Goal: Information Seeking & Learning: Compare options

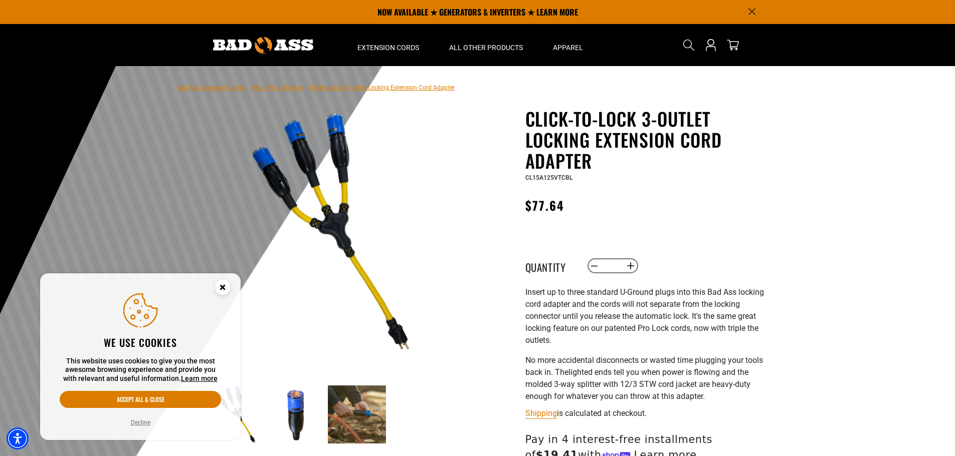
click at [221, 283] on circle "Close this option" at bounding box center [222, 287] width 15 height 15
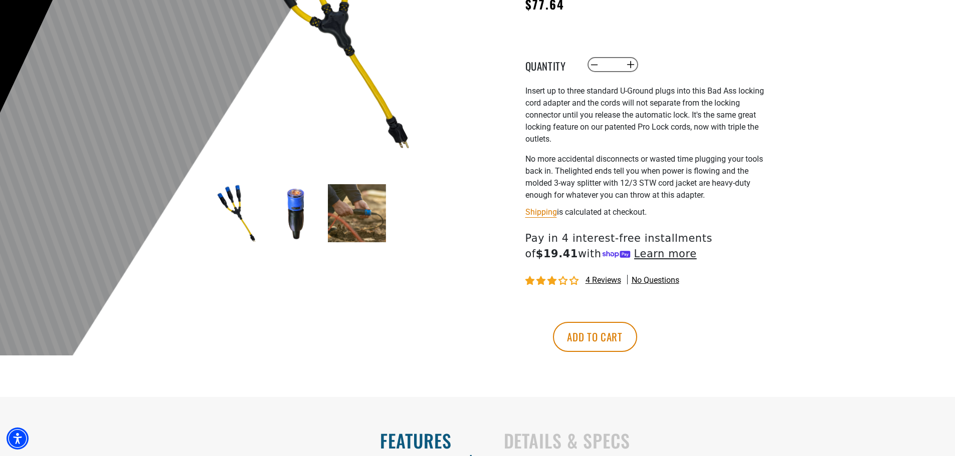
scroll to position [301, 0]
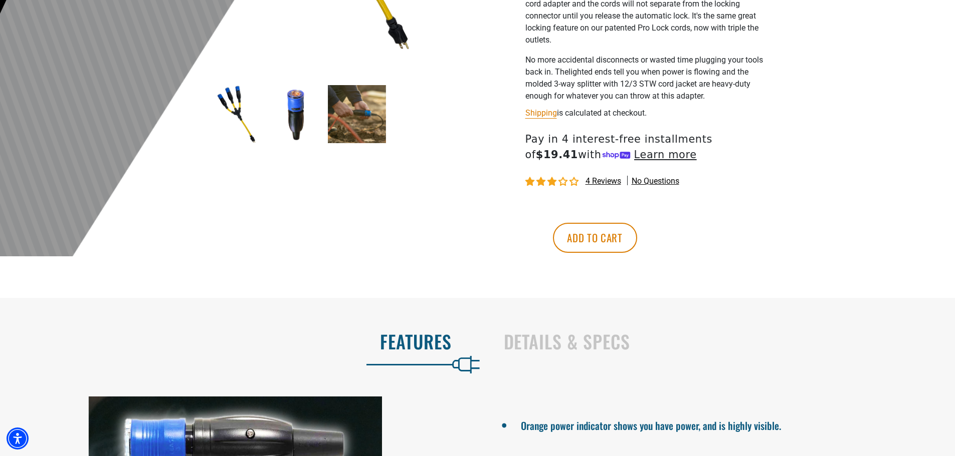
click at [300, 111] on img at bounding box center [296, 114] width 58 height 58
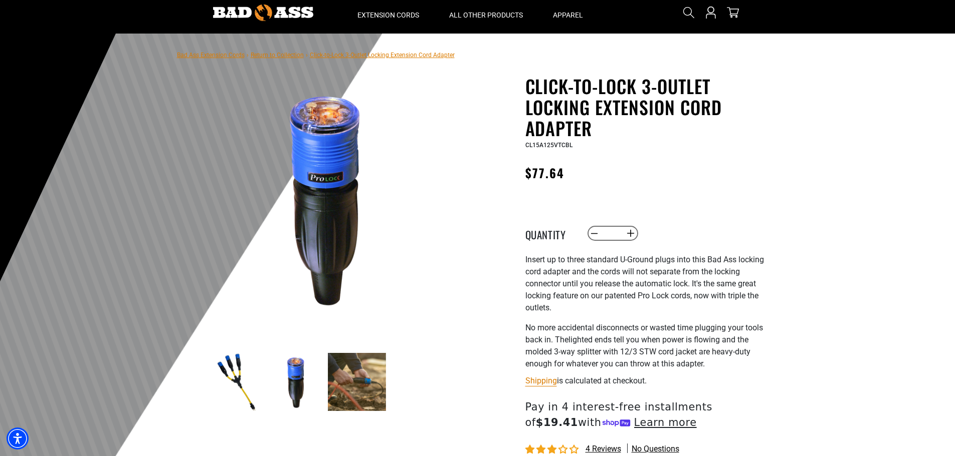
scroll to position [50, 0]
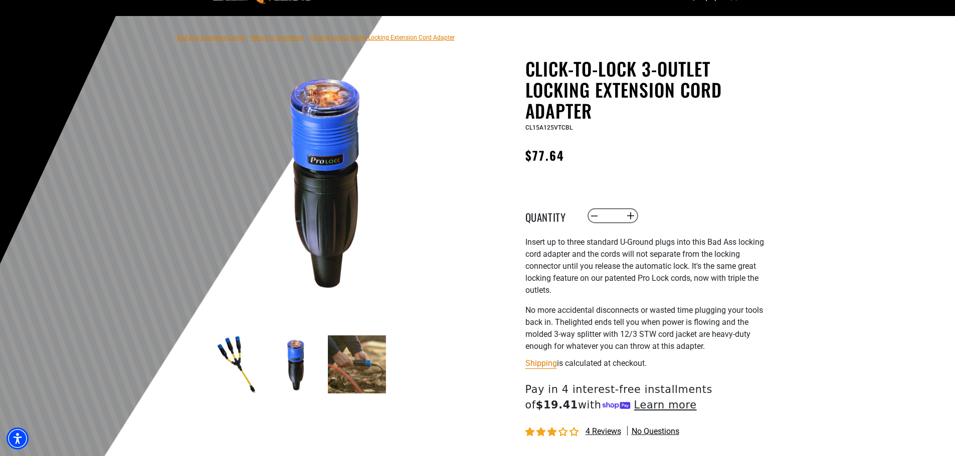
click at [361, 362] on img at bounding box center [357, 365] width 58 height 58
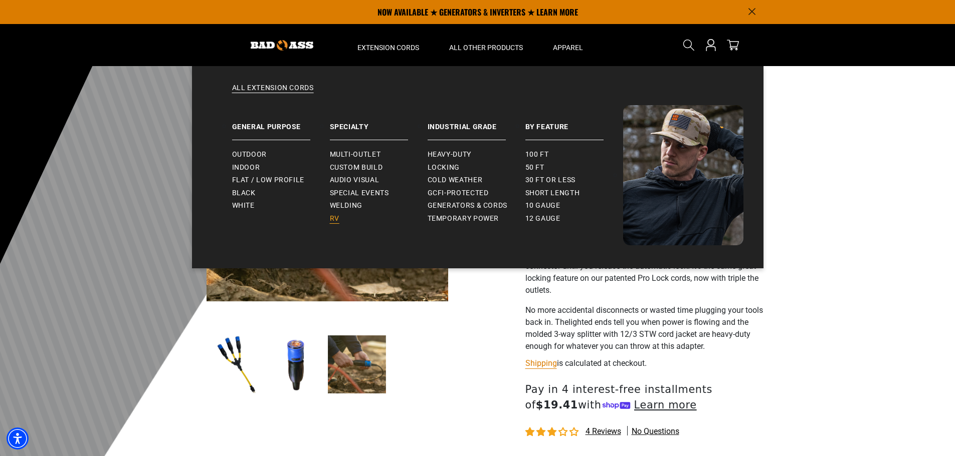
click at [336, 220] on span "RV" at bounding box center [335, 218] width 10 height 9
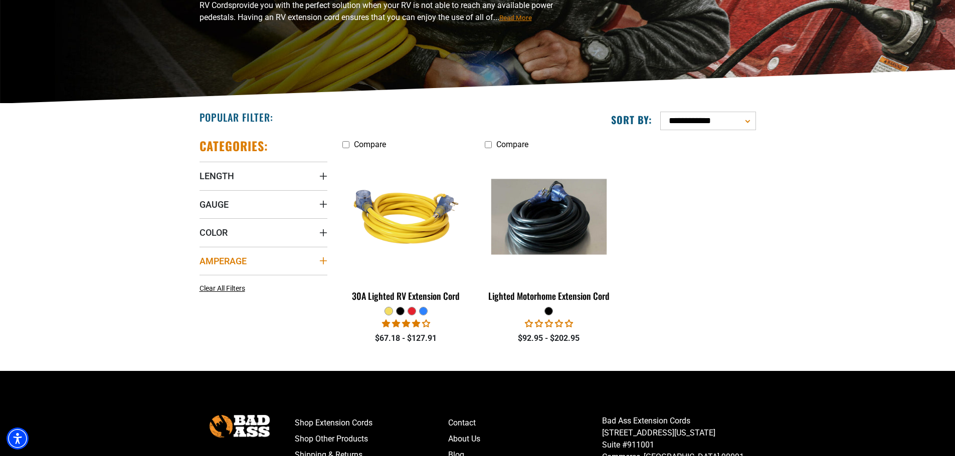
click at [324, 262] on icon "Amperage" at bounding box center [323, 261] width 8 height 8
click at [264, 281] on icon at bounding box center [267, 281] width 8 height 13
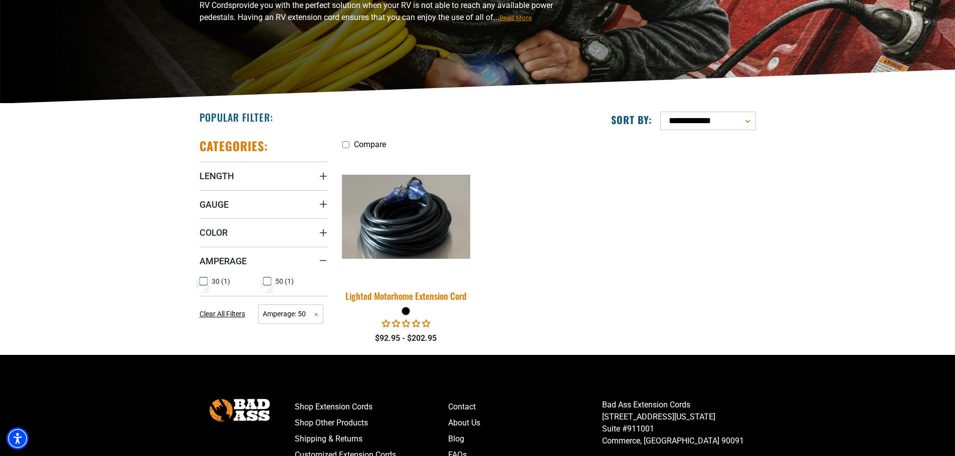
click at [426, 217] on img at bounding box center [406, 217] width 140 height 84
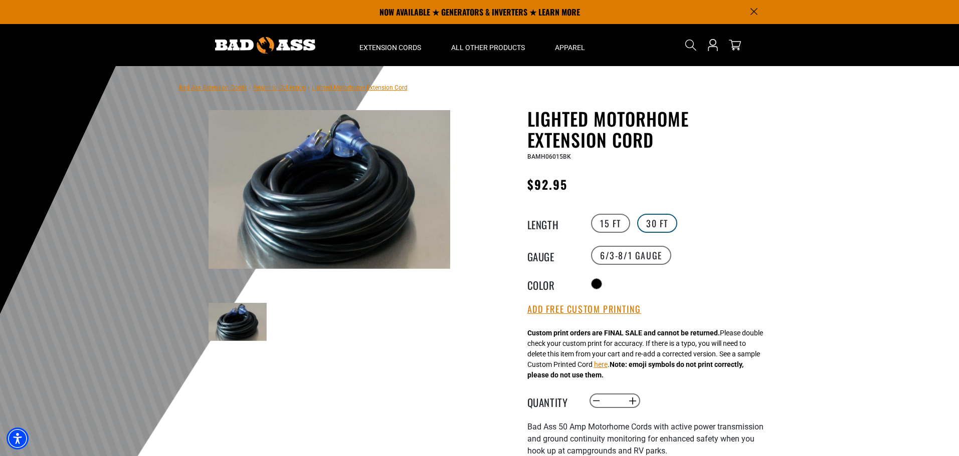
click at [665, 222] on label "30 FT" at bounding box center [657, 223] width 40 height 19
click at [354, 204] on span "Welding" at bounding box center [348, 205] width 33 height 9
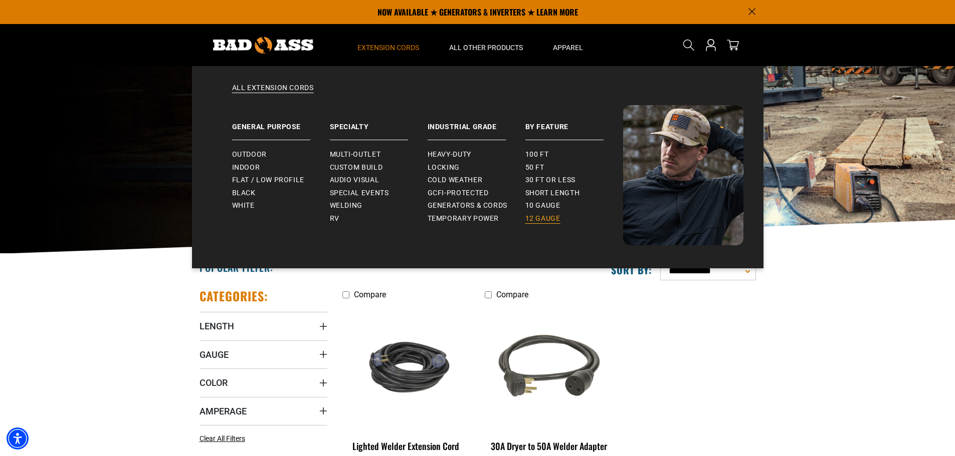
click at [543, 220] on span "12 gauge" at bounding box center [542, 218] width 35 height 9
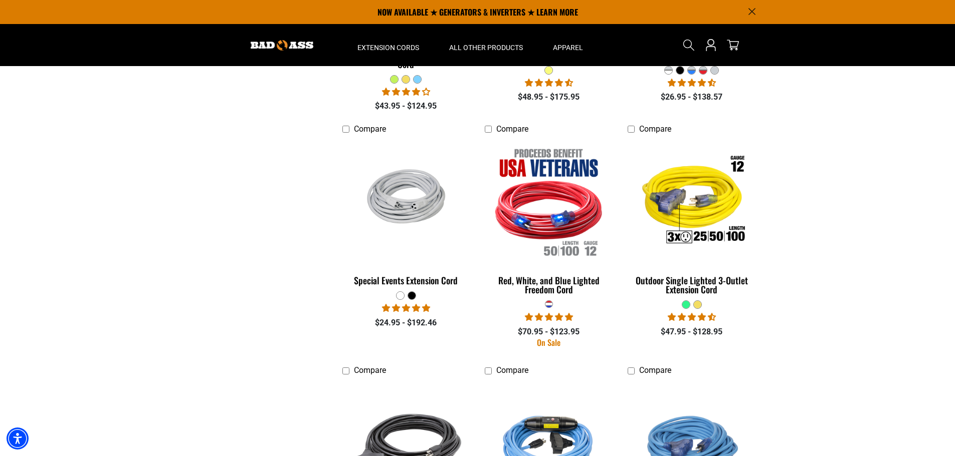
scroll to position [802, 0]
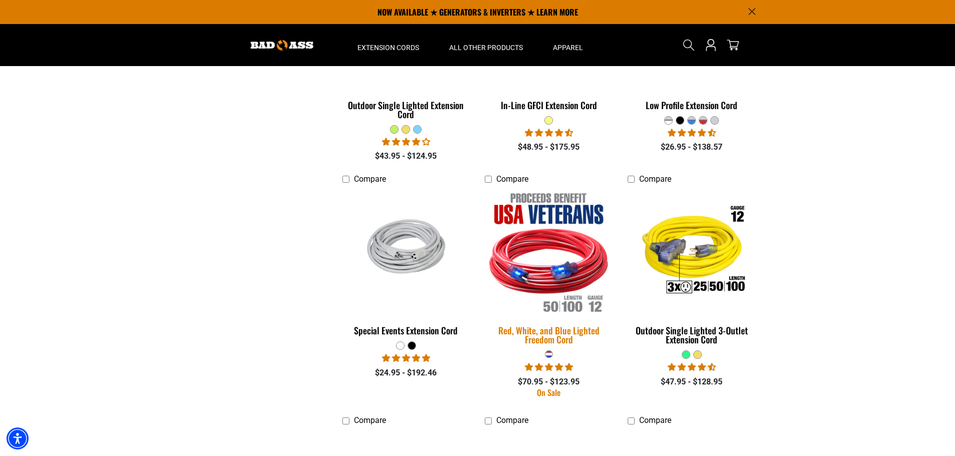
click at [526, 267] on img at bounding box center [549, 251] width 140 height 128
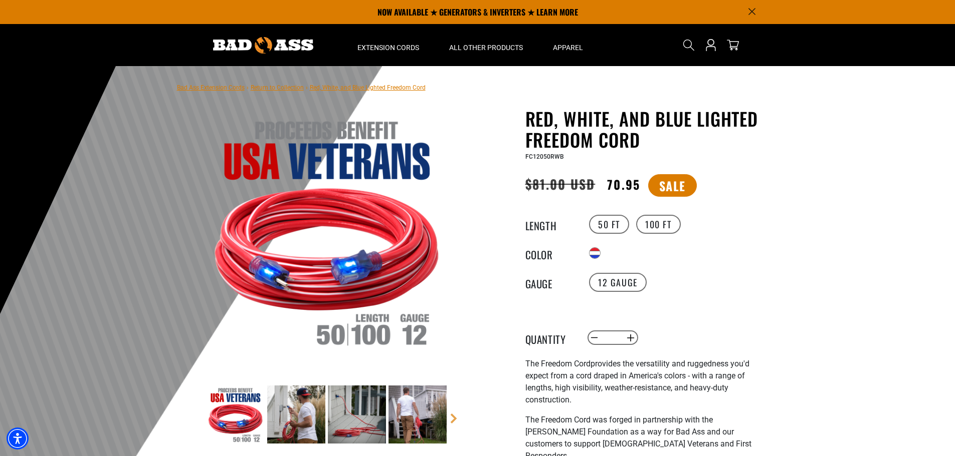
click at [289, 404] on img at bounding box center [296, 415] width 58 height 58
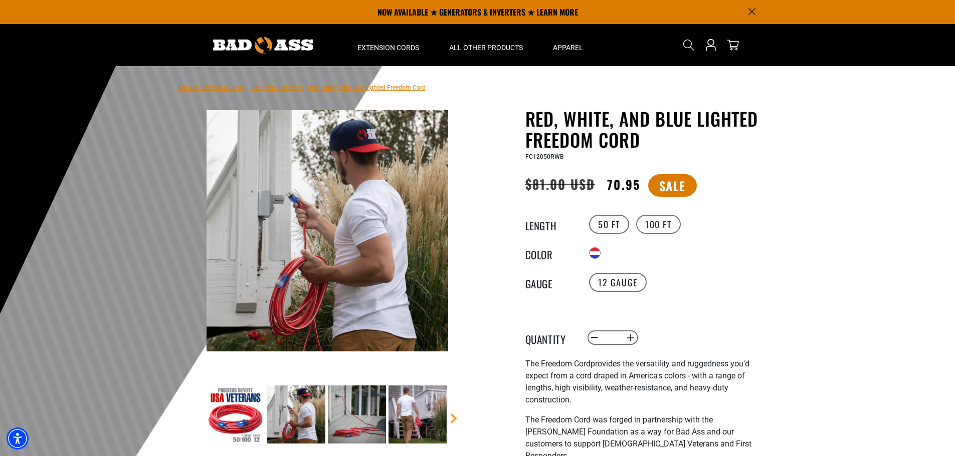
click at [334, 411] on img at bounding box center [357, 415] width 58 height 58
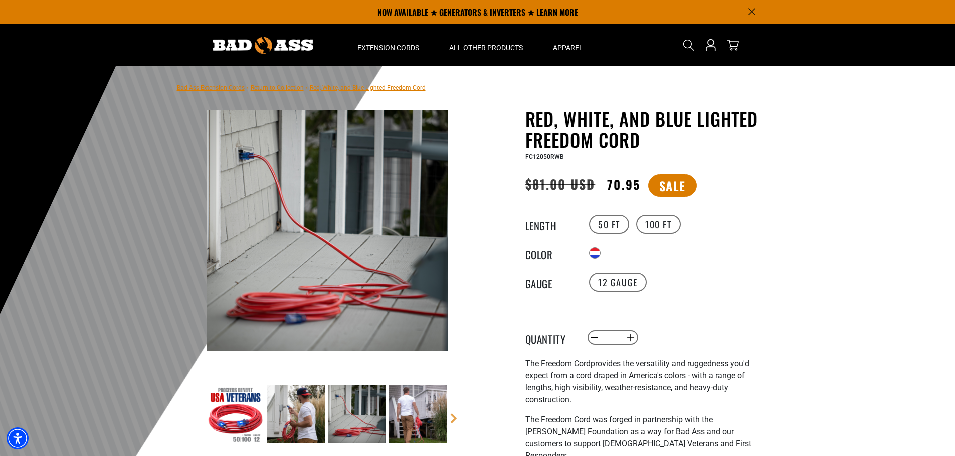
click at [397, 408] on img at bounding box center [417, 415] width 58 height 58
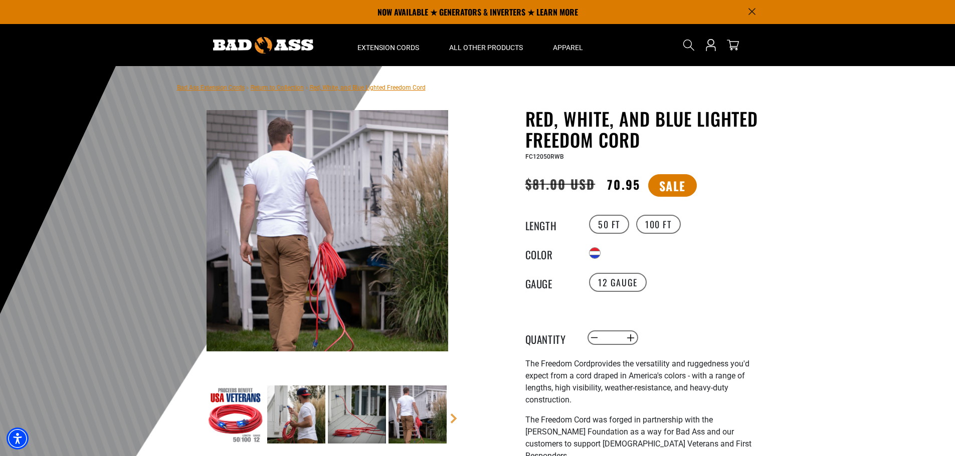
click at [665, 214] on div "50 FT 100 FT" at bounding box center [678, 224] width 184 height 22
click at [655, 231] on label "100 FT" at bounding box center [658, 224] width 45 height 19
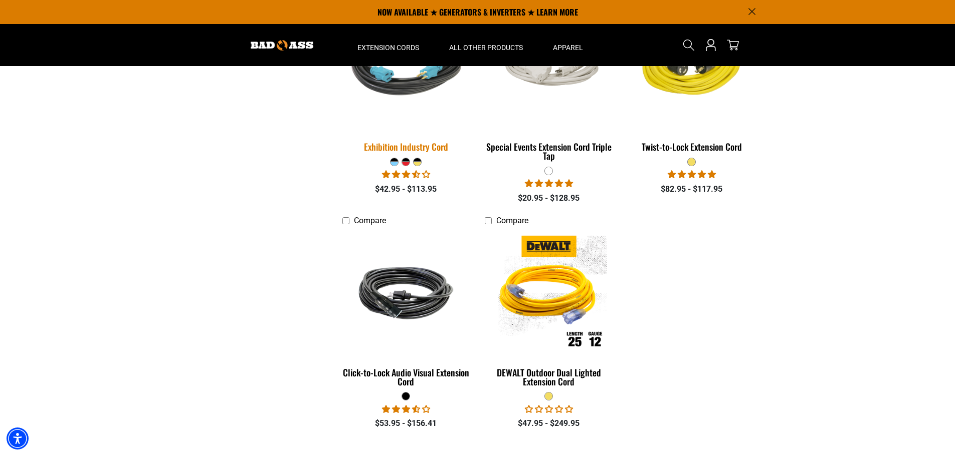
scroll to position [1403, 0]
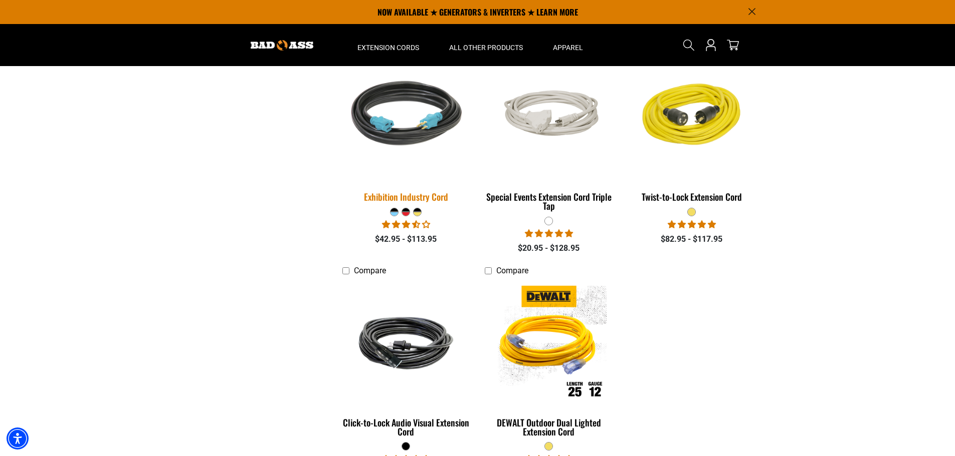
click at [409, 129] on img at bounding box center [406, 118] width 140 height 128
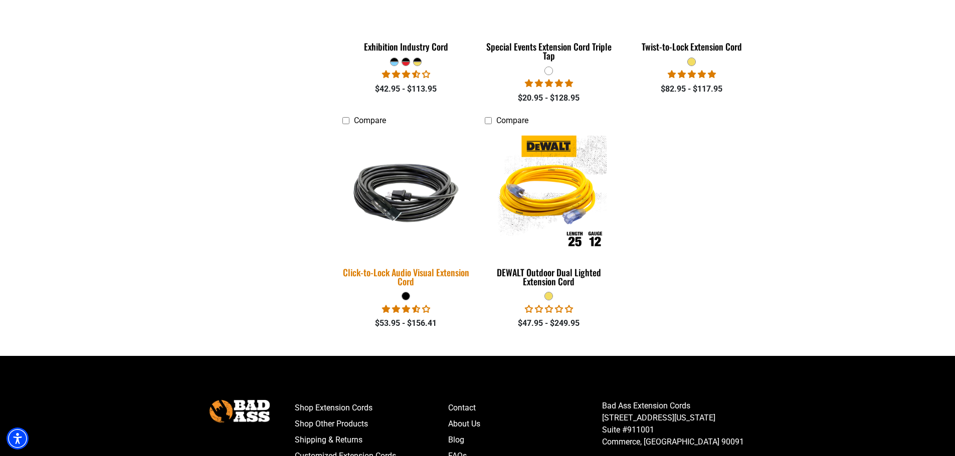
click at [415, 199] on img at bounding box center [406, 193] width 140 height 86
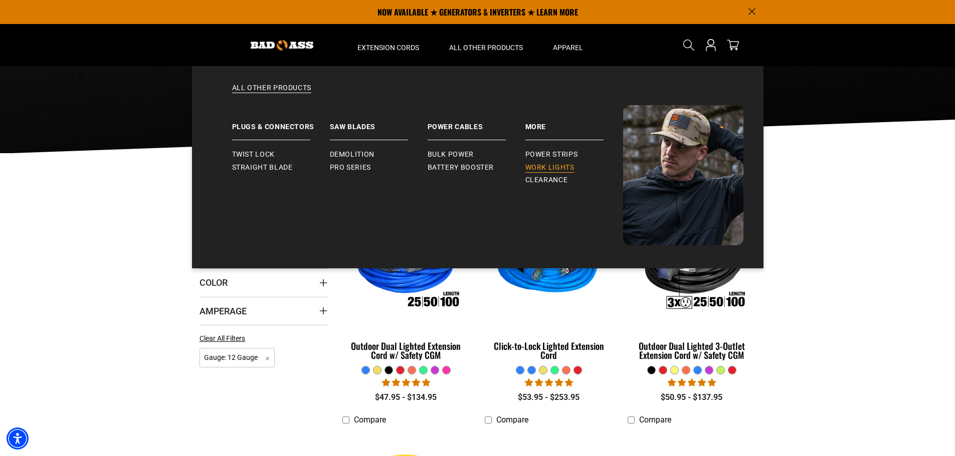
click at [544, 164] on span "Work Lights" at bounding box center [549, 167] width 49 height 9
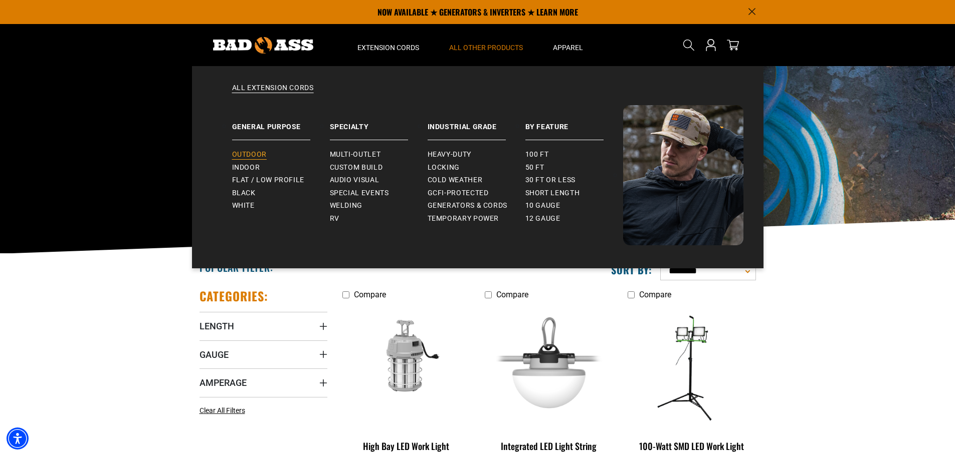
click at [249, 149] on link "Outdoor" at bounding box center [281, 154] width 98 height 13
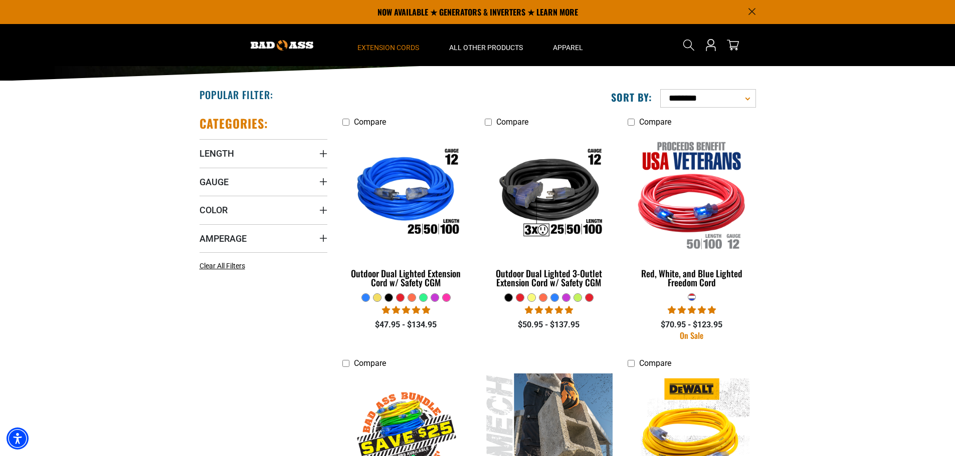
scroll to position [50, 0]
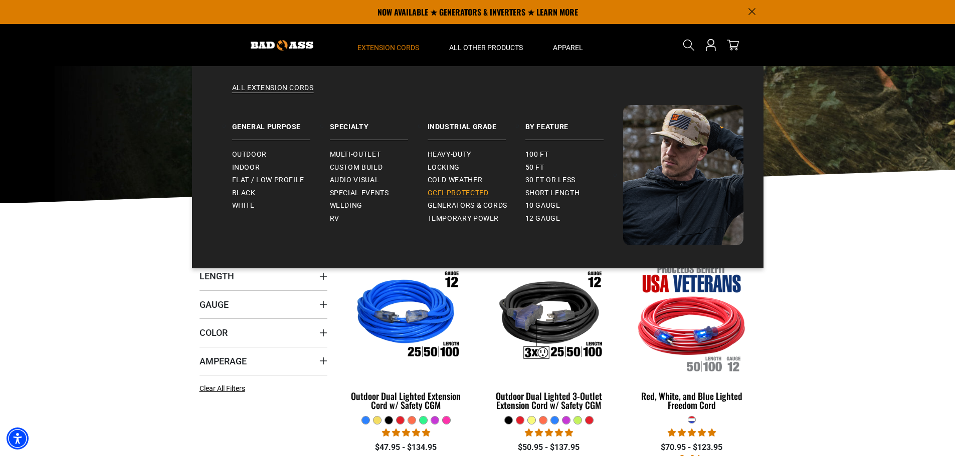
click at [448, 194] on span "GCFI-Protected" at bounding box center [457, 193] width 61 height 9
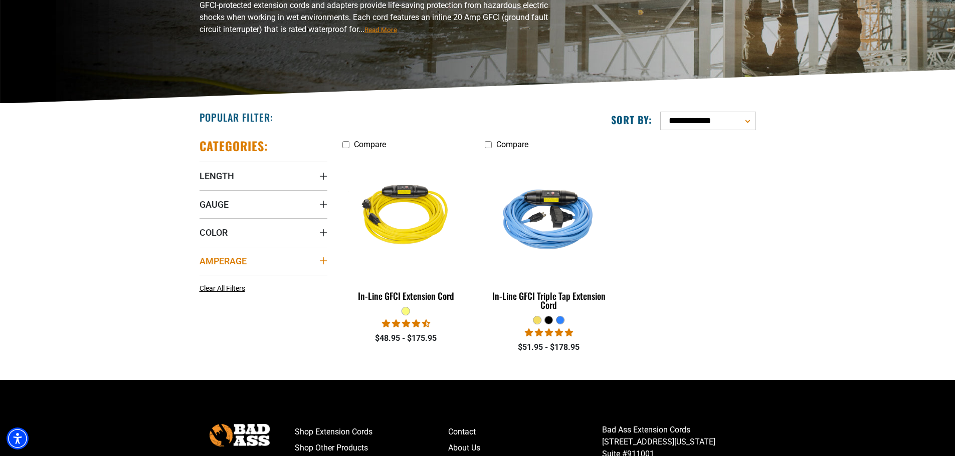
click at [324, 259] on icon "Amperage" at bounding box center [323, 261] width 8 height 8
click at [324, 259] on div "Amperage" at bounding box center [323, 261] width 8 height 8
click at [322, 233] on icon "Color" at bounding box center [322, 232] width 7 height 7
click at [324, 232] on icon "Color" at bounding box center [323, 233] width 8 height 2
click at [324, 200] on summary "Gauge" at bounding box center [263, 204] width 128 height 28
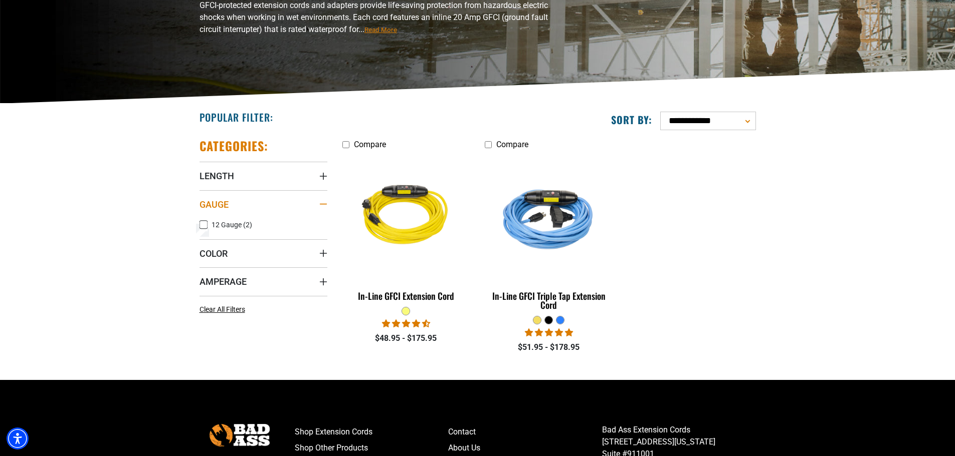
click at [324, 200] on summary "Gauge" at bounding box center [263, 204] width 128 height 28
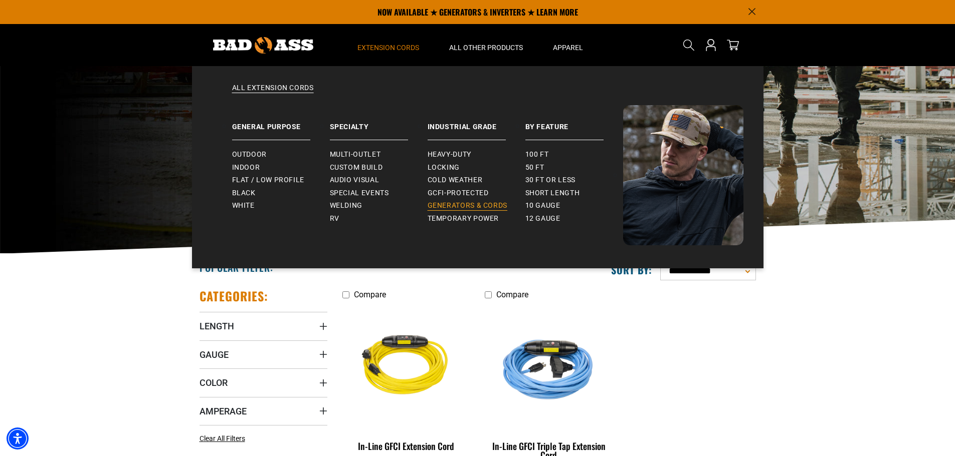
click at [448, 208] on span "Generators & Cords" at bounding box center [467, 205] width 80 height 9
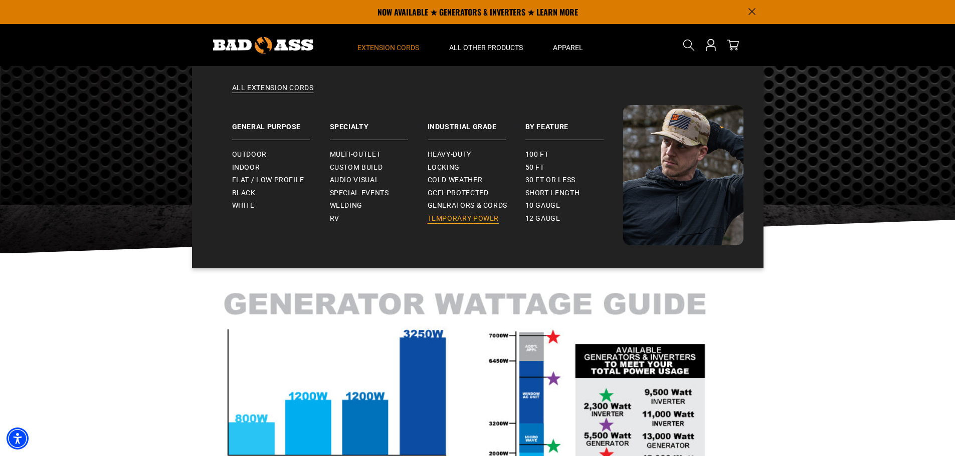
click at [431, 219] on span "Temporary Power" at bounding box center [463, 218] width 72 height 9
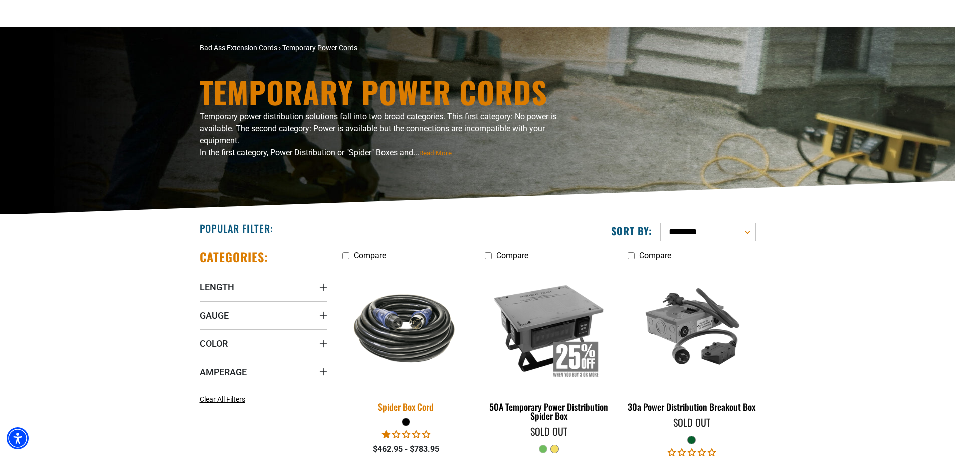
scroll to position [50, 0]
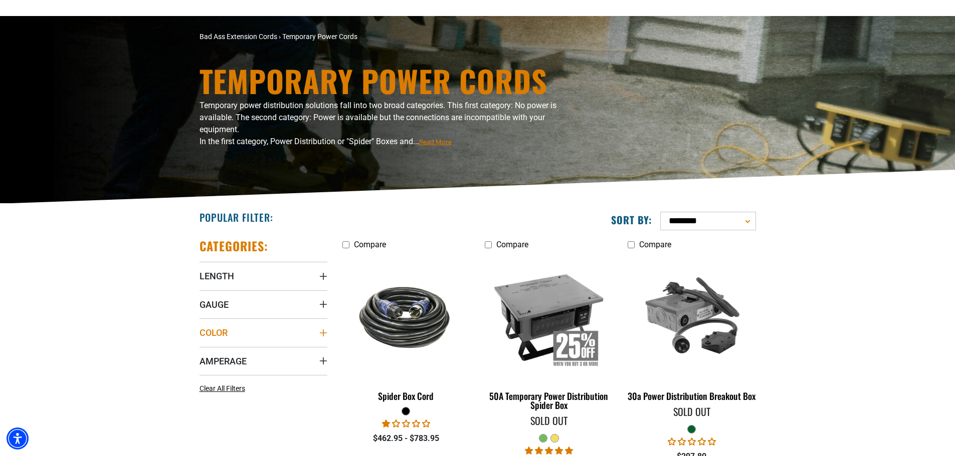
click at [326, 330] on icon "Color" at bounding box center [323, 333] width 8 height 8
click at [326, 331] on div "Color" at bounding box center [323, 333] width 8 height 8
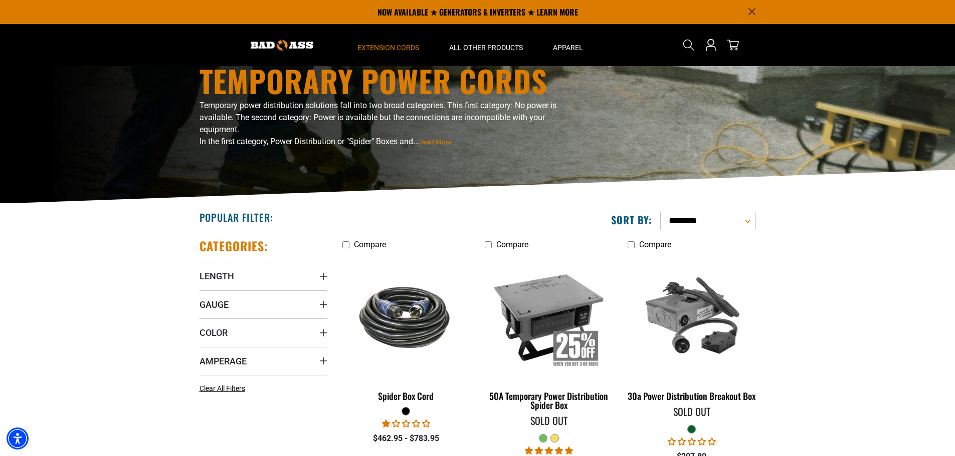
scroll to position [0, 0]
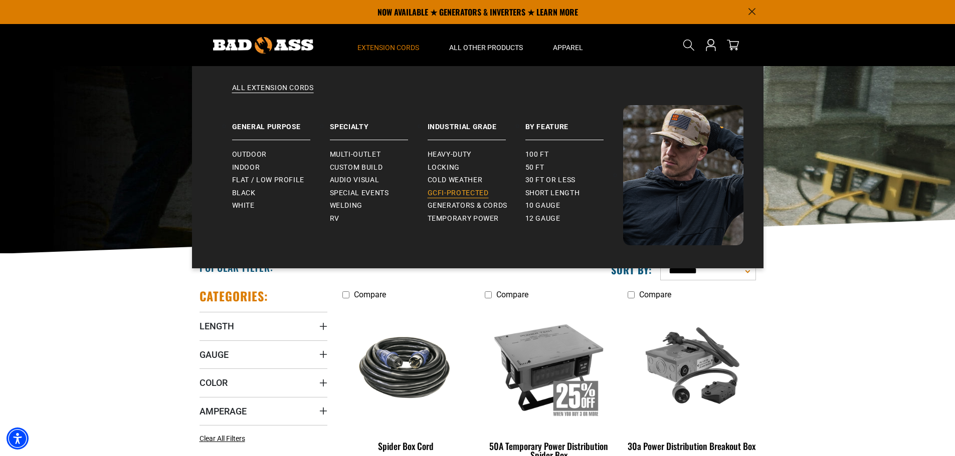
click at [434, 190] on span "GCFI-Protected" at bounding box center [457, 193] width 61 height 9
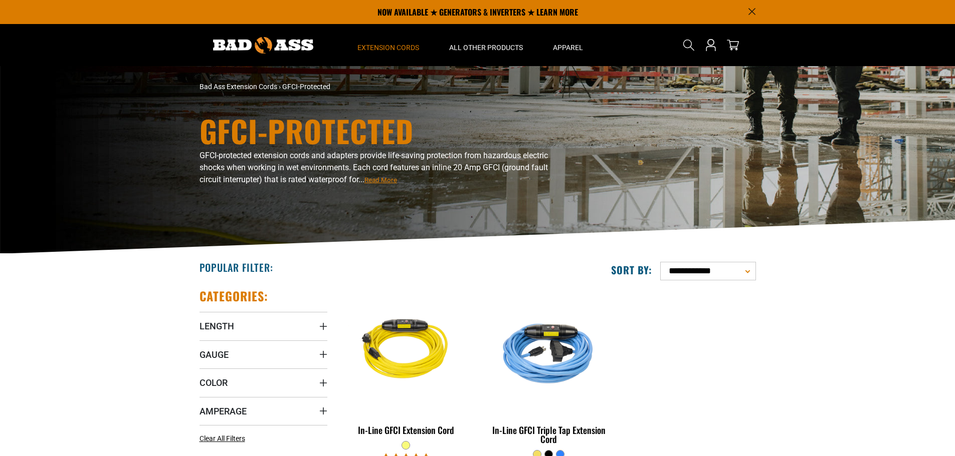
click at [406, 46] on span "Extension Cords" at bounding box center [388, 47] width 62 height 9
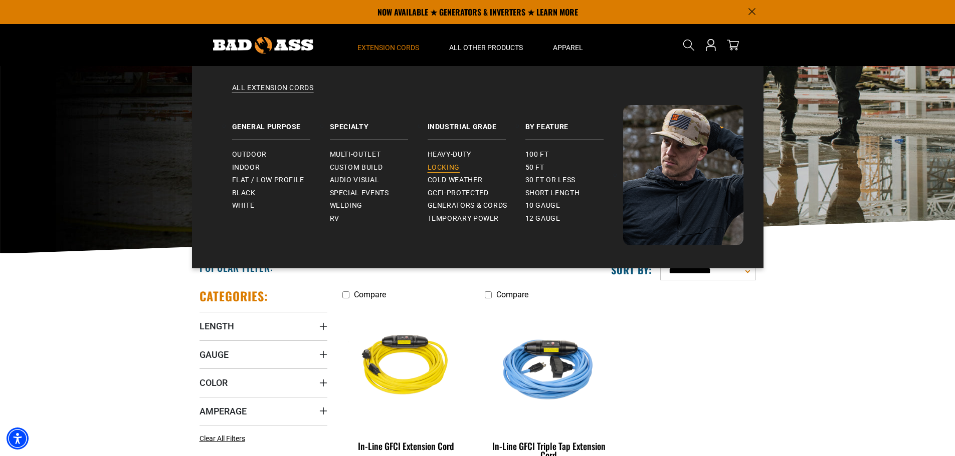
click at [437, 167] on span "Locking" at bounding box center [443, 167] width 32 height 9
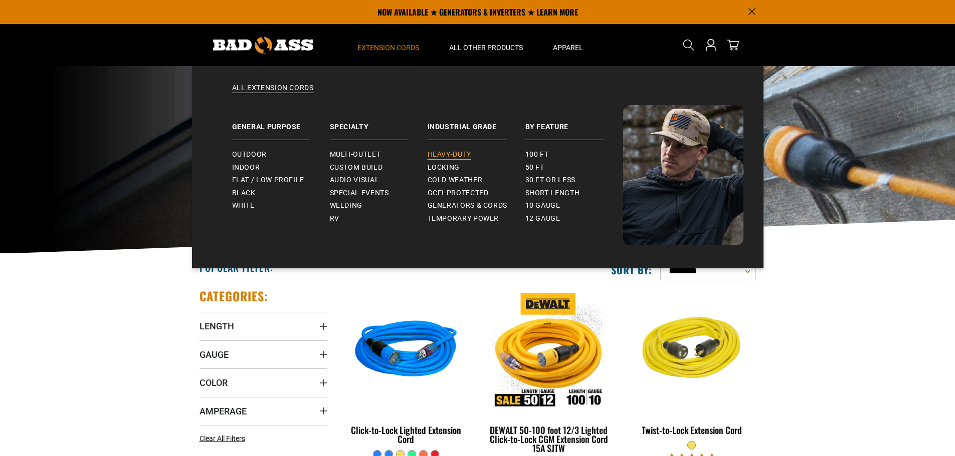
click at [459, 153] on span "Heavy-Duty" at bounding box center [449, 154] width 44 height 9
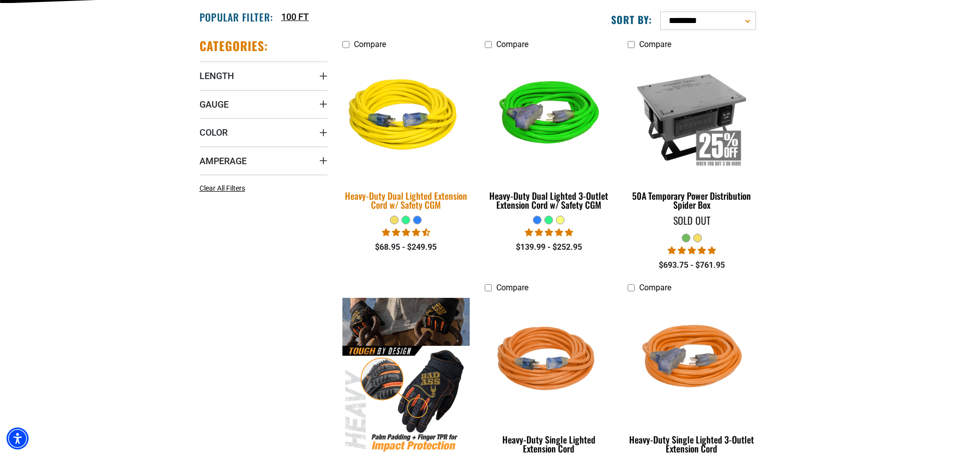
click at [420, 130] on img at bounding box center [406, 117] width 140 height 128
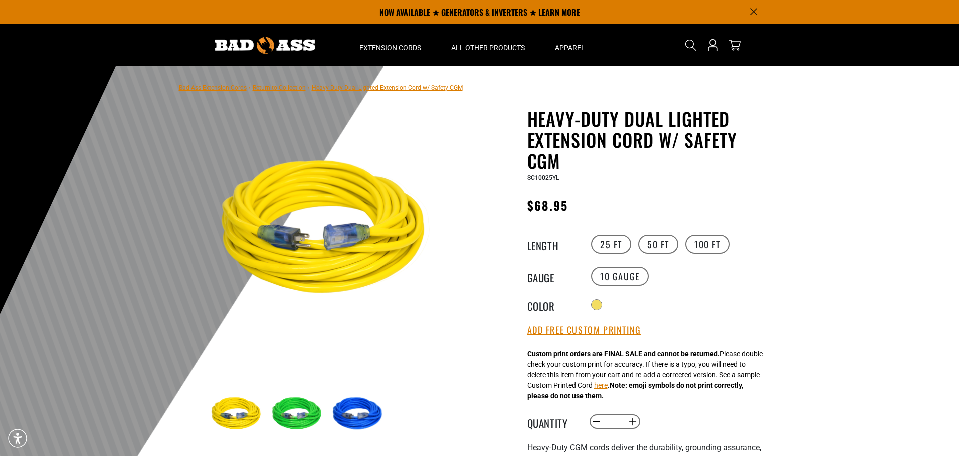
click at [296, 402] on img at bounding box center [298, 415] width 58 height 58
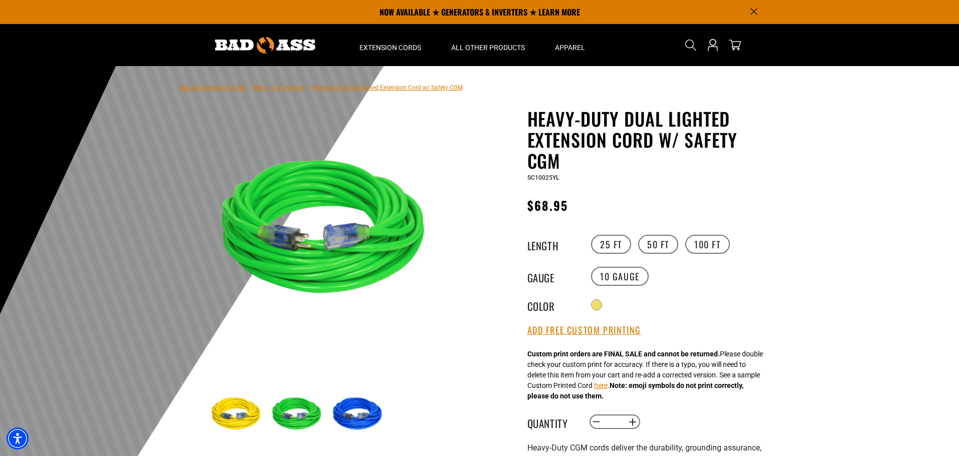
click at [357, 412] on img at bounding box center [359, 415] width 58 height 58
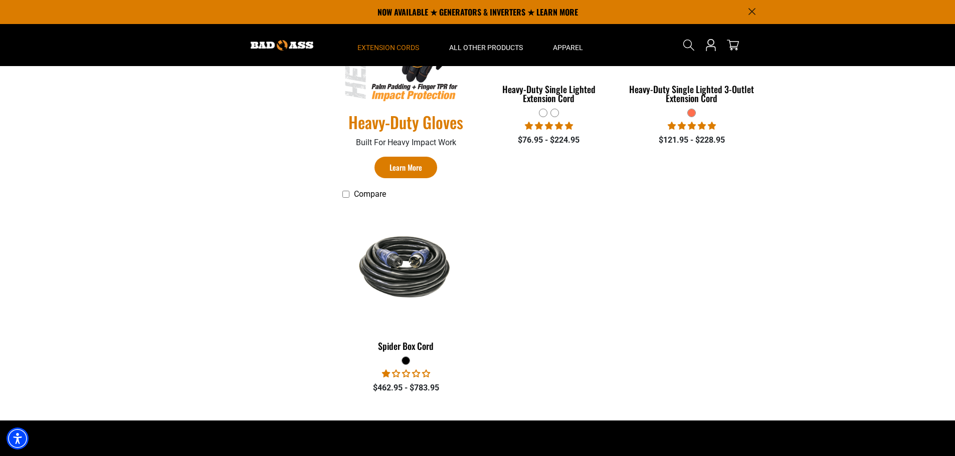
scroll to position [200, 0]
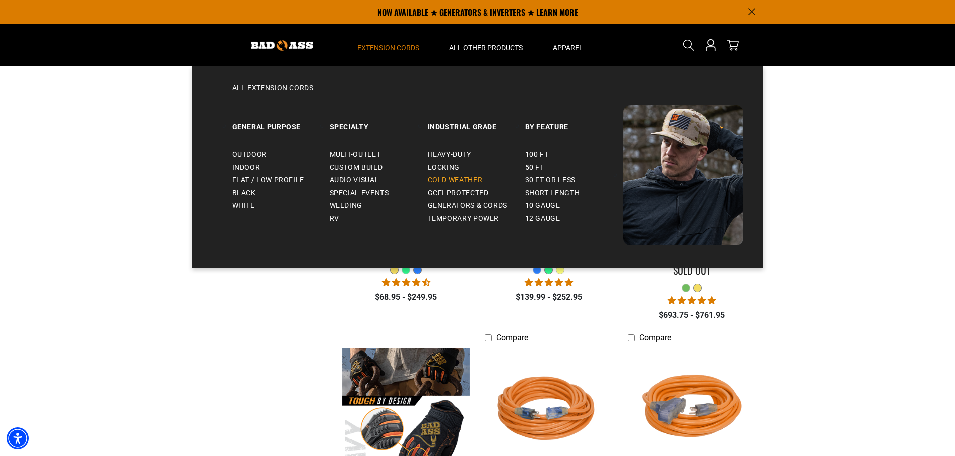
click at [449, 182] on span "Cold Weather" at bounding box center [454, 180] width 55 height 9
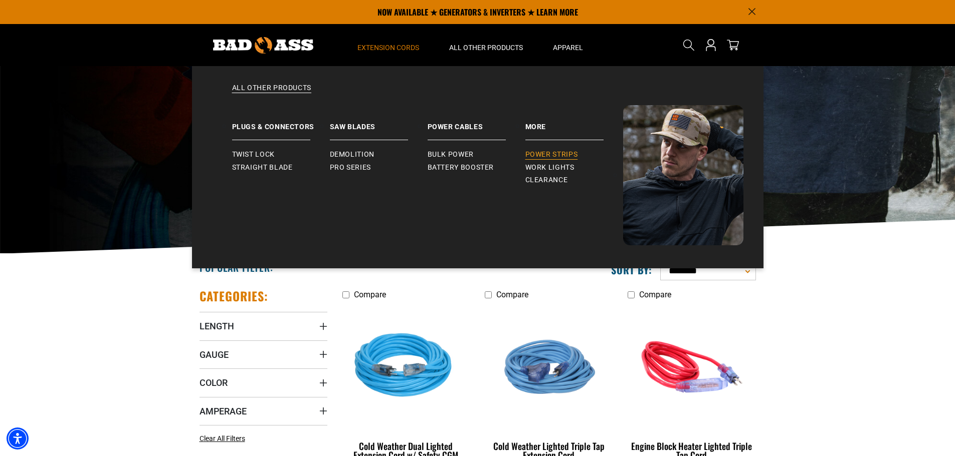
click at [544, 156] on span "Power Strips" at bounding box center [551, 154] width 53 height 9
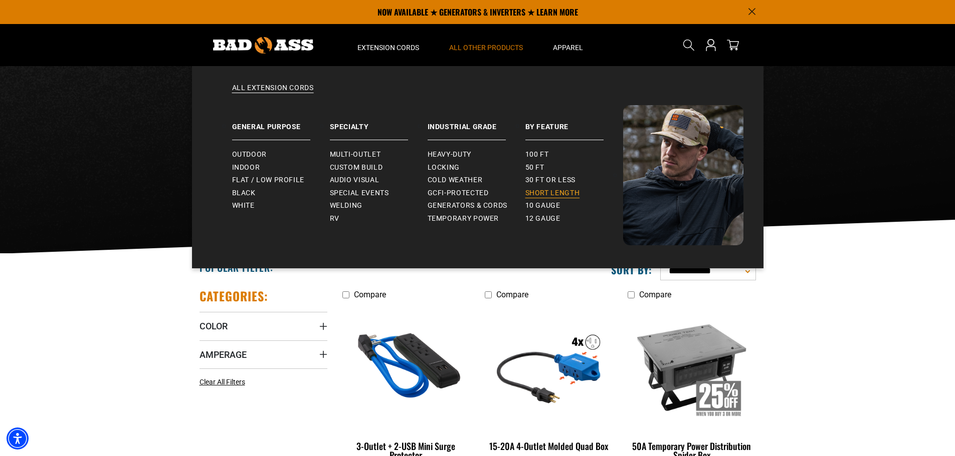
click at [537, 192] on span "Short Length" at bounding box center [552, 193] width 55 height 9
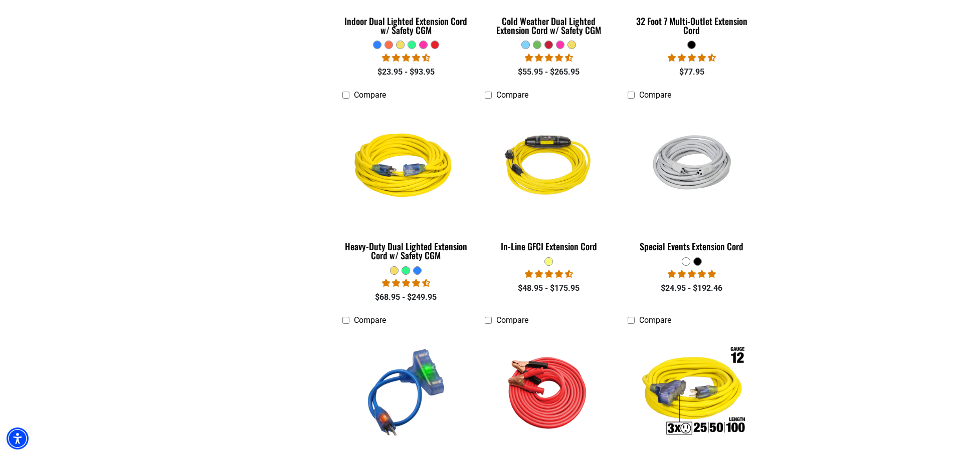
scroll to position [852, 0]
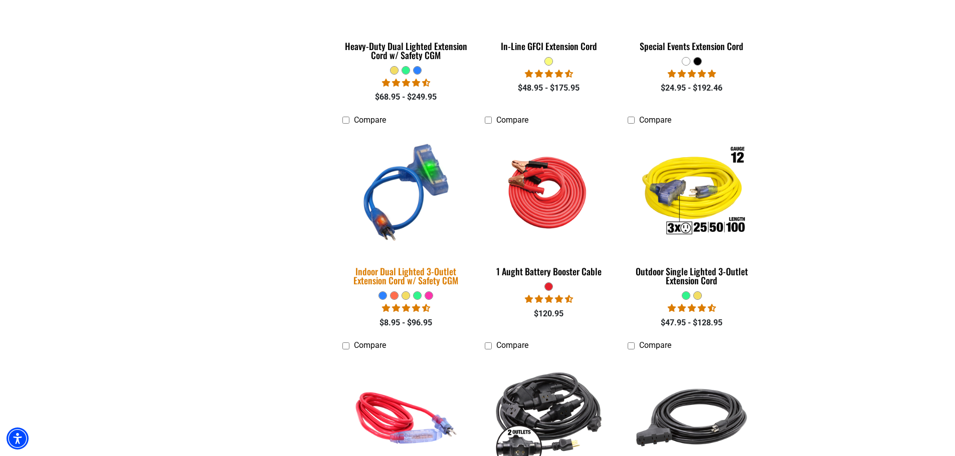
click at [430, 163] on img at bounding box center [406, 192] width 140 height 128
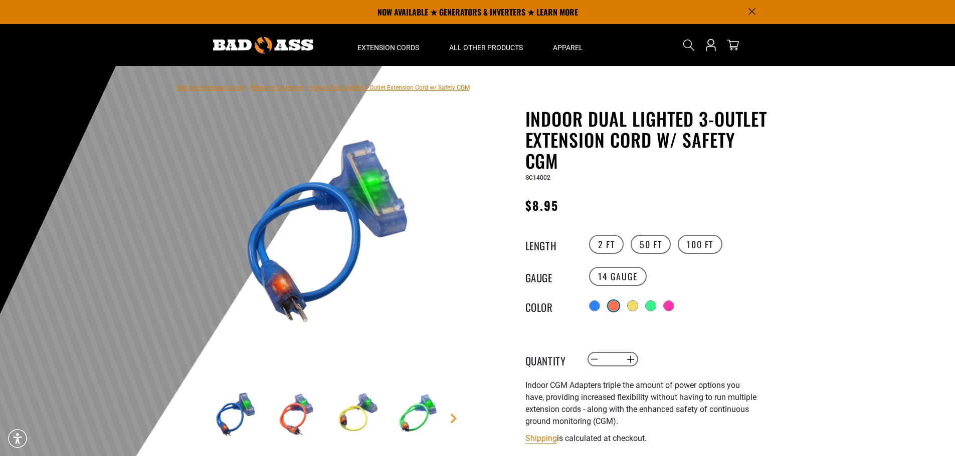
click at [617, 305] on div at bounding box center [613, 306] width 10 height 10
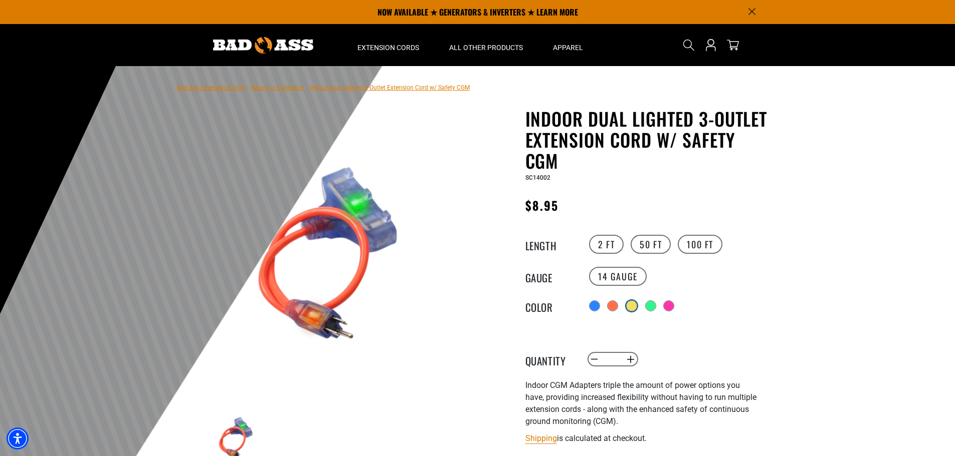
click at [636, 304] on div at bounding box center [631, 306] width 10 height 10
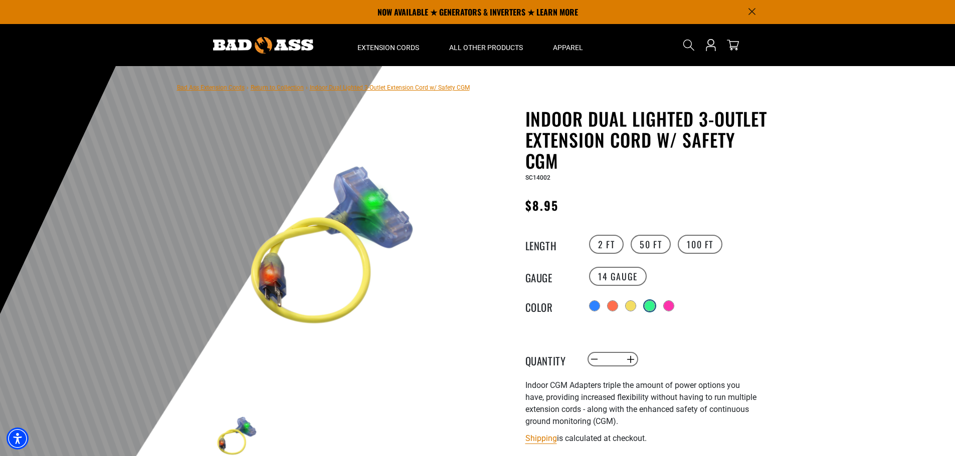
click at [652, 307] on div at bounding box center [649, 306] width 10 height 10
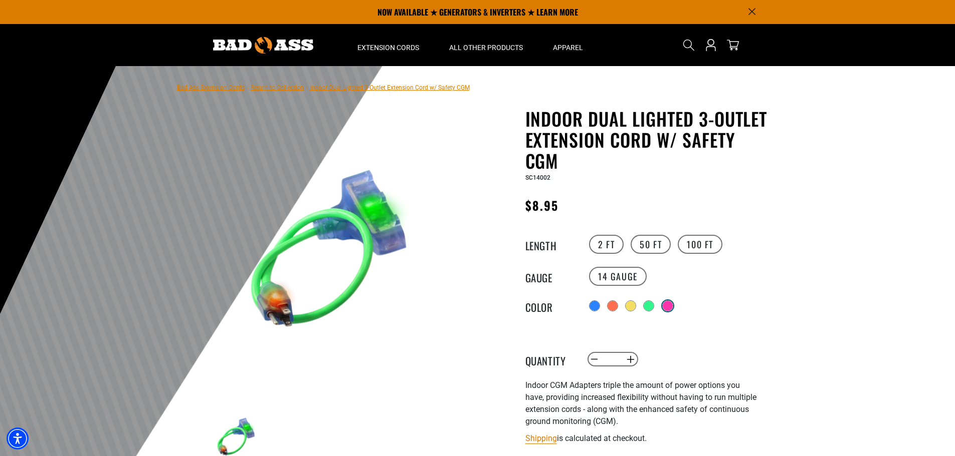
click at [672, 301] on div at bounding box center [667, 306] width 10 height 10
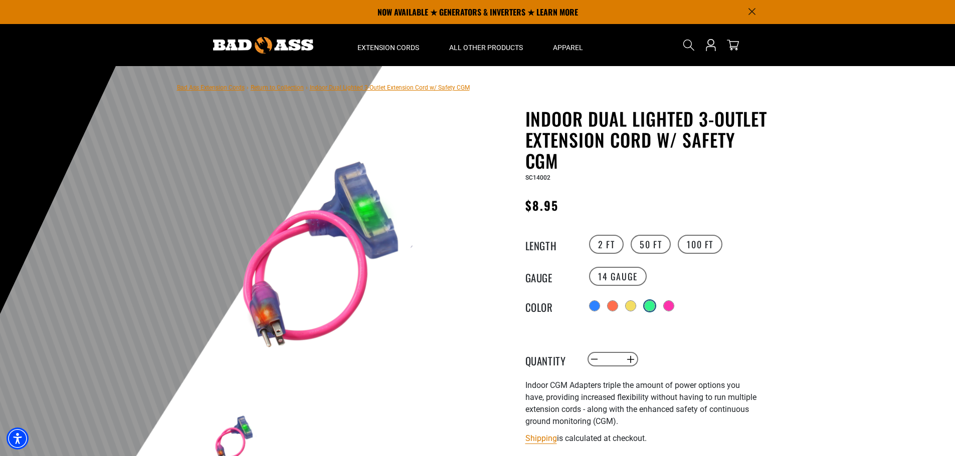
click at [650, 305] on div at bounding box center [649, 306] width 10 height 10
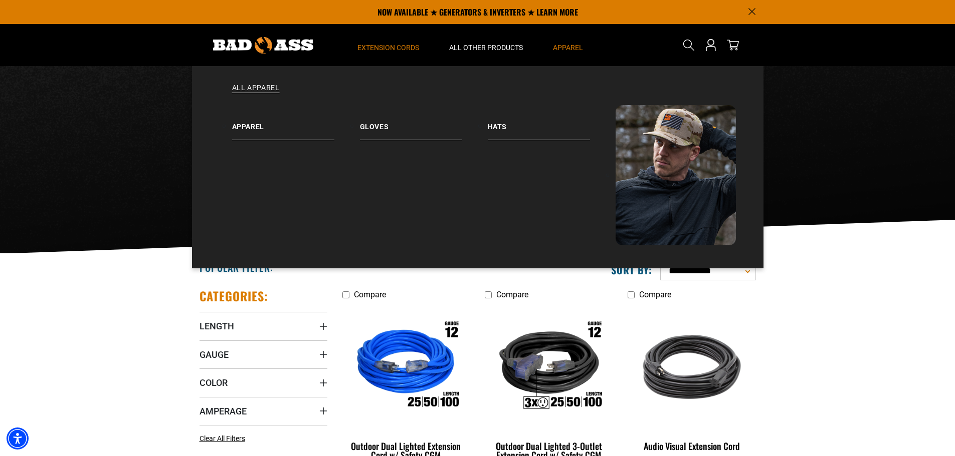
click at [564, 48] on span "Apparel" at bounding box center [568, 47] width 30 height 9
click at [379, 130] on link "Gloves" at bounding box center [424, 122] width 128 height 35
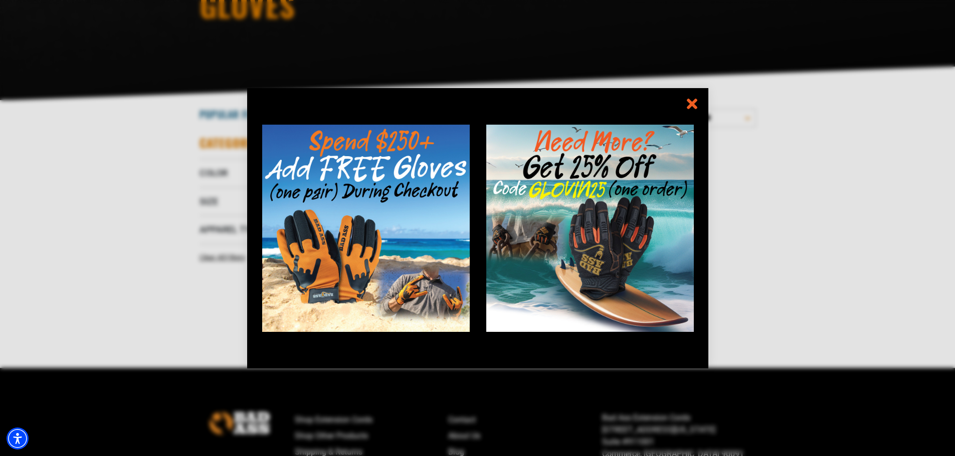
scroll to position [200, 0]
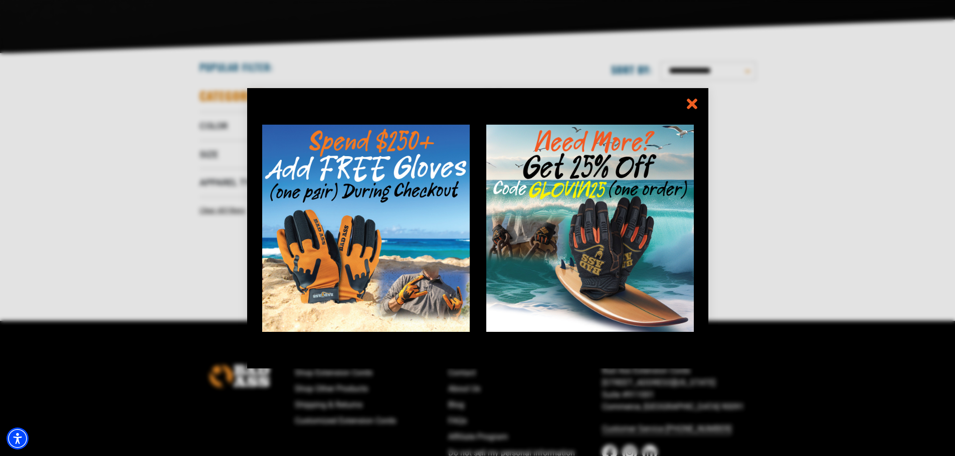
click at [695, 98] on icon "information" at bounding box center [691, 104] width 15 height 15
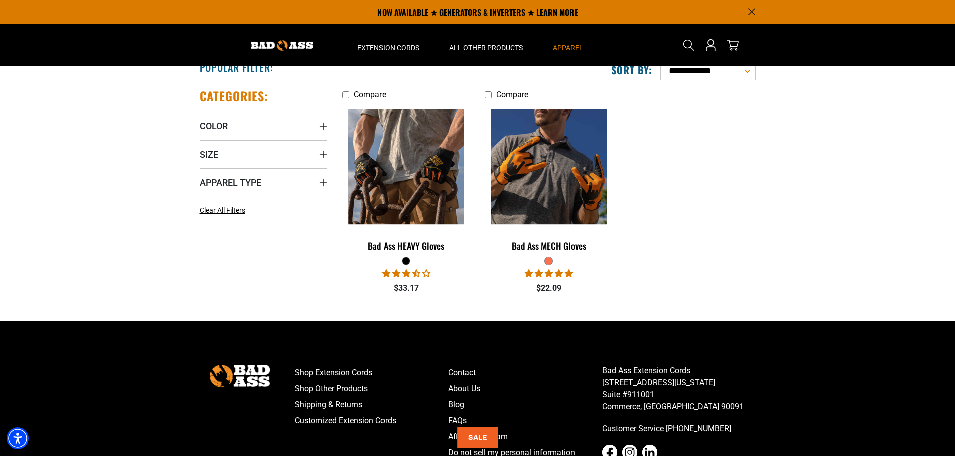
scroll to position [0, 0]
